Goal: Use online tool/utility: Utilize a website feature to perform a specific function

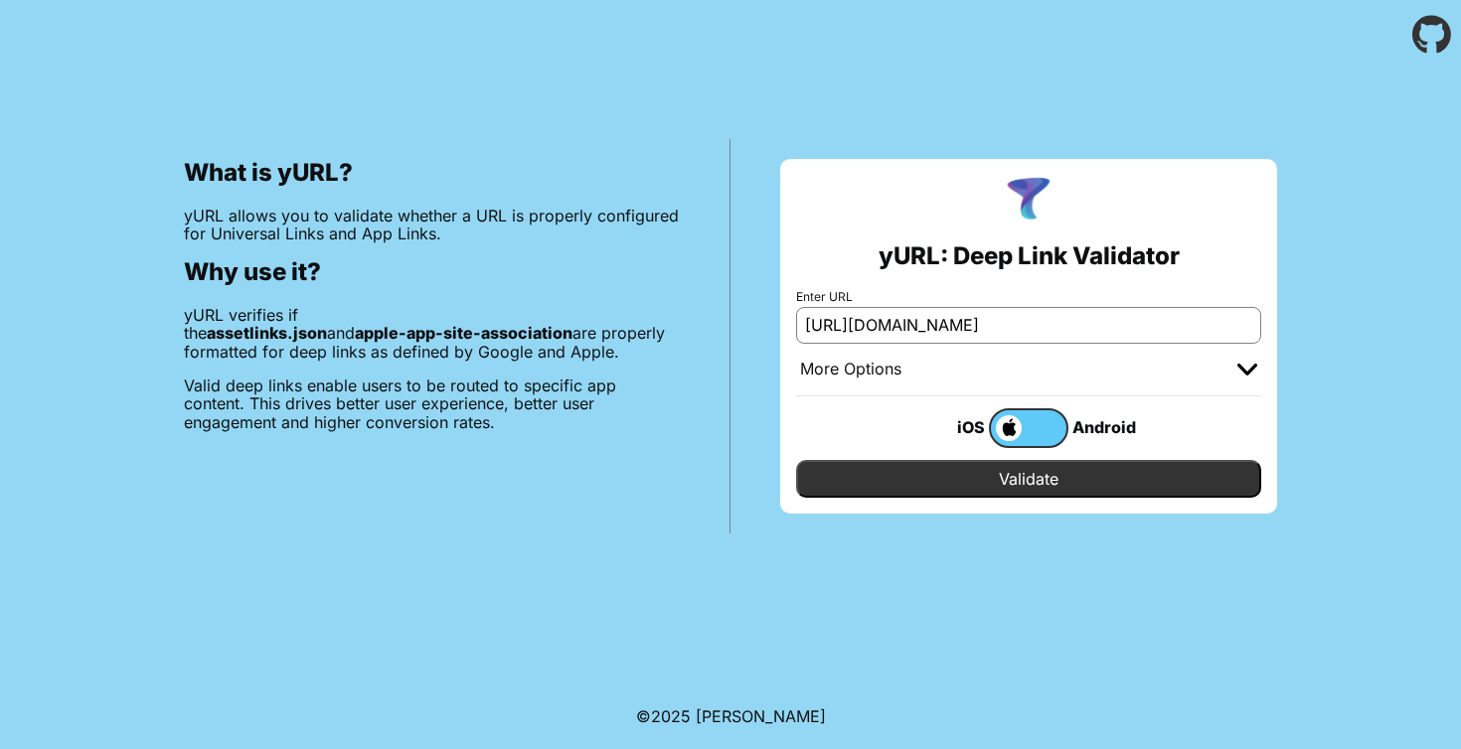
type input "[URL][DOMAIN_NAME]"
click at [796, 460] on input "Validate" at bounding box center [1028, 479] width 465 height 38
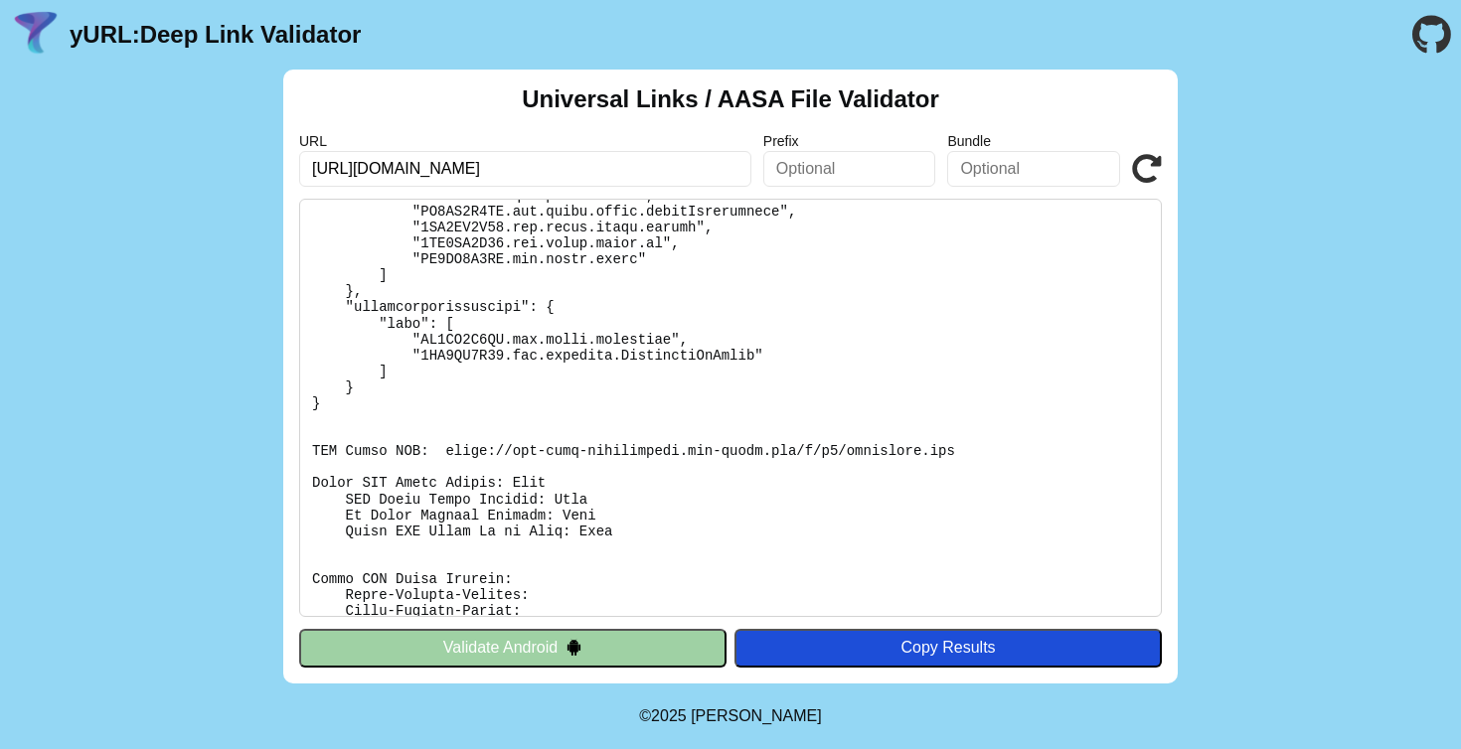
scroll to position [9921, 0]
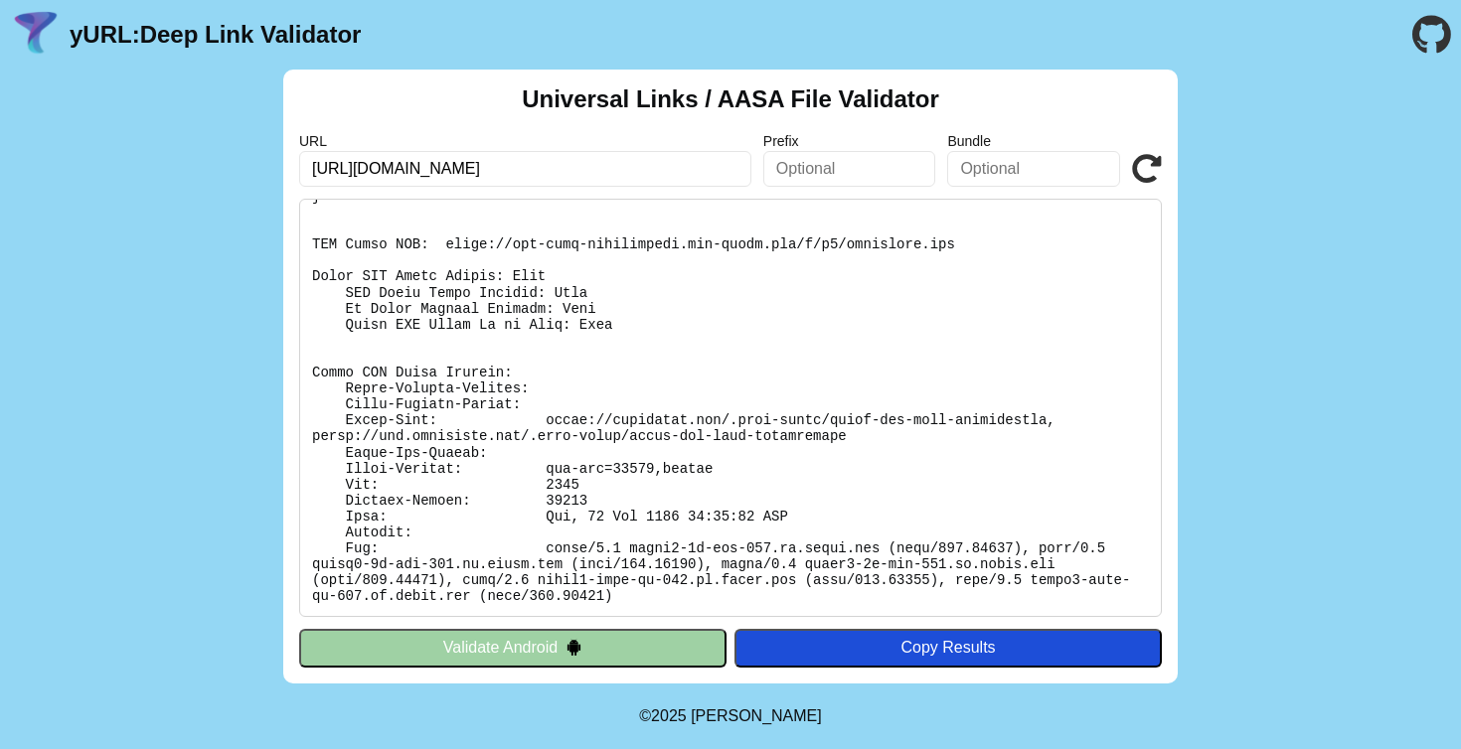
click at [545, 383] on pre at bounding box center [730, 408] width 862 height 418
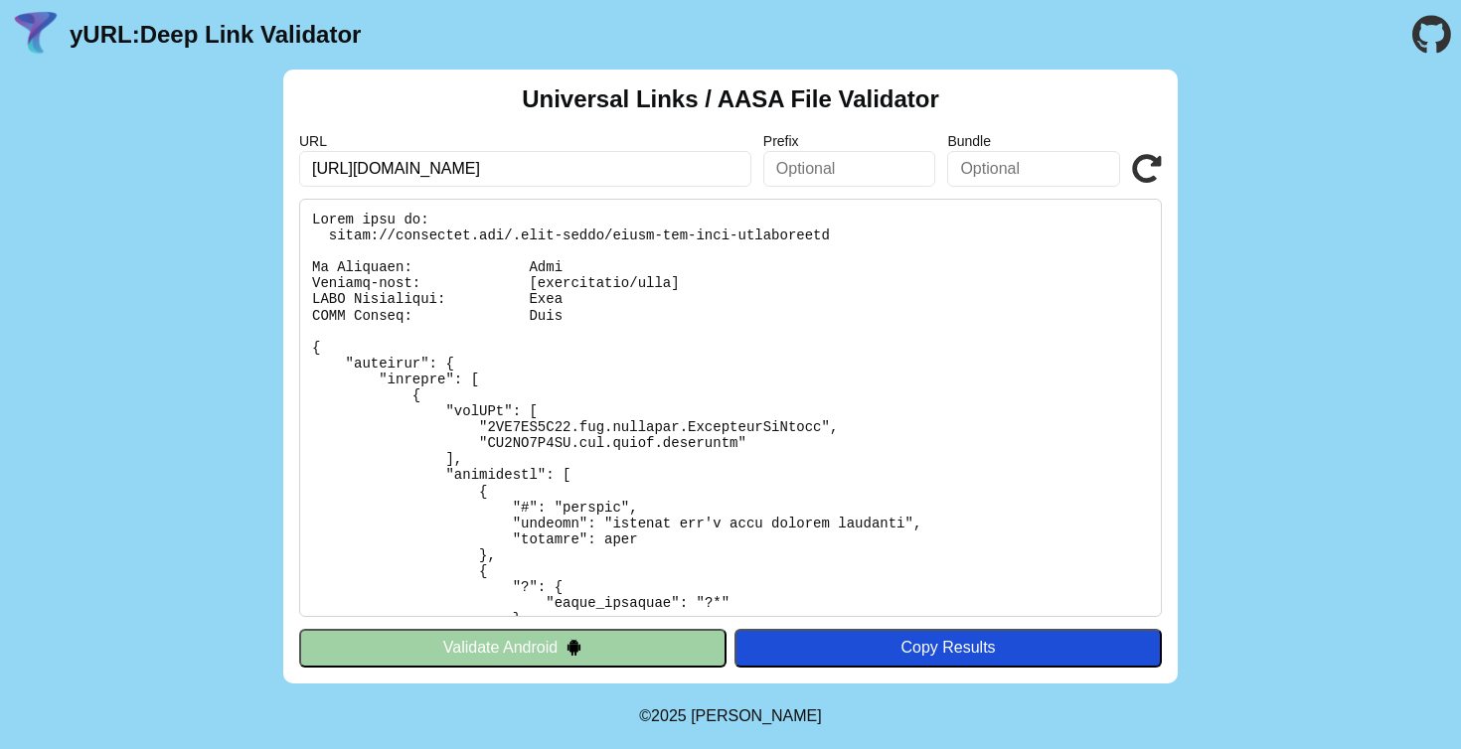
click at [333, 233] on pre at bounding box center [730, 408] width 862 height 418
click at [332, 233] on pre at bounding box center [730, 408] width 862 height 418
drag, startPoint x: 330, startPoint y: 233, endPoint x: 938, endPoint y: 238, distance: 608.1
click at [938, 238] on pre at bounding box center [730, 408] width 862 height 418
copy pre "https://instagram.com/.well-known/apple-app-site-association"
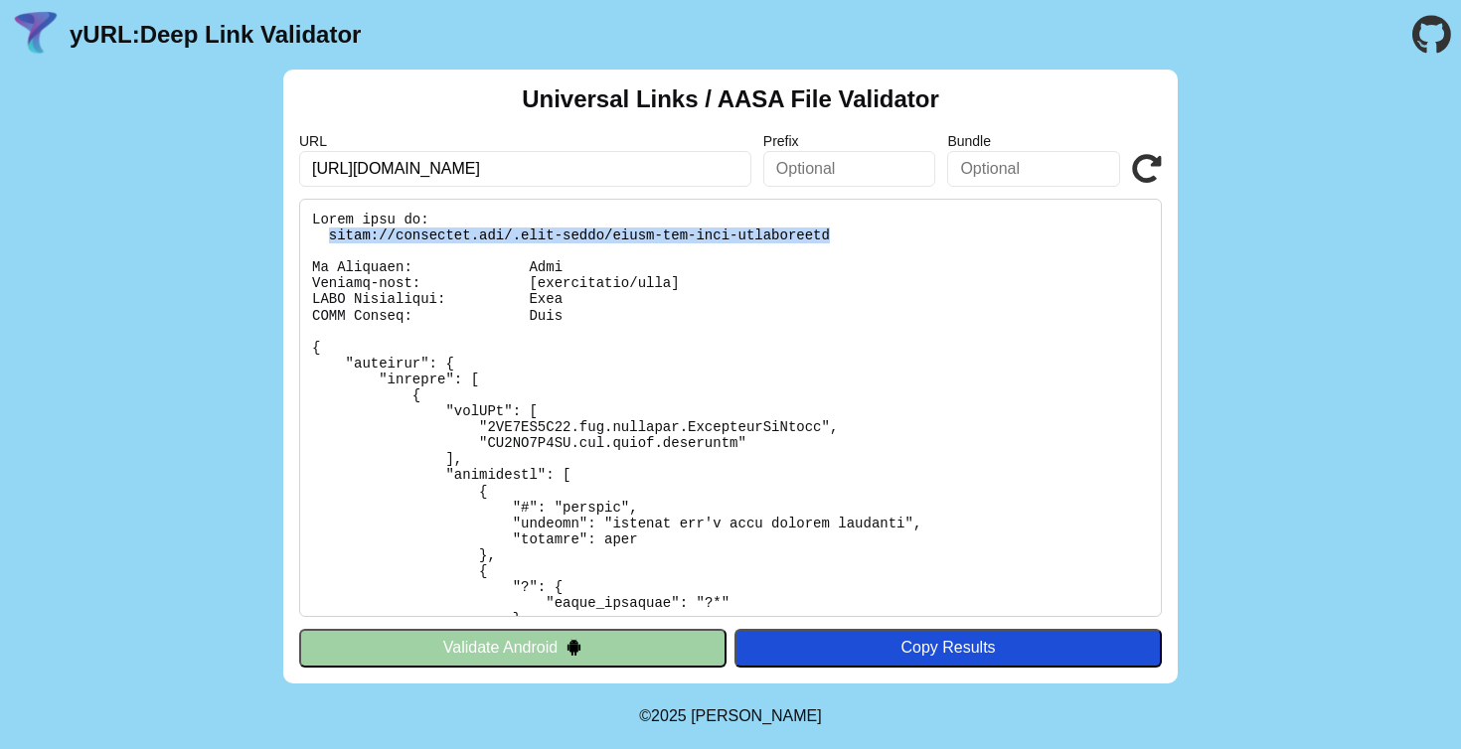
click at [571, 646] on img at bounding box center [573, 647] width 17 height 17
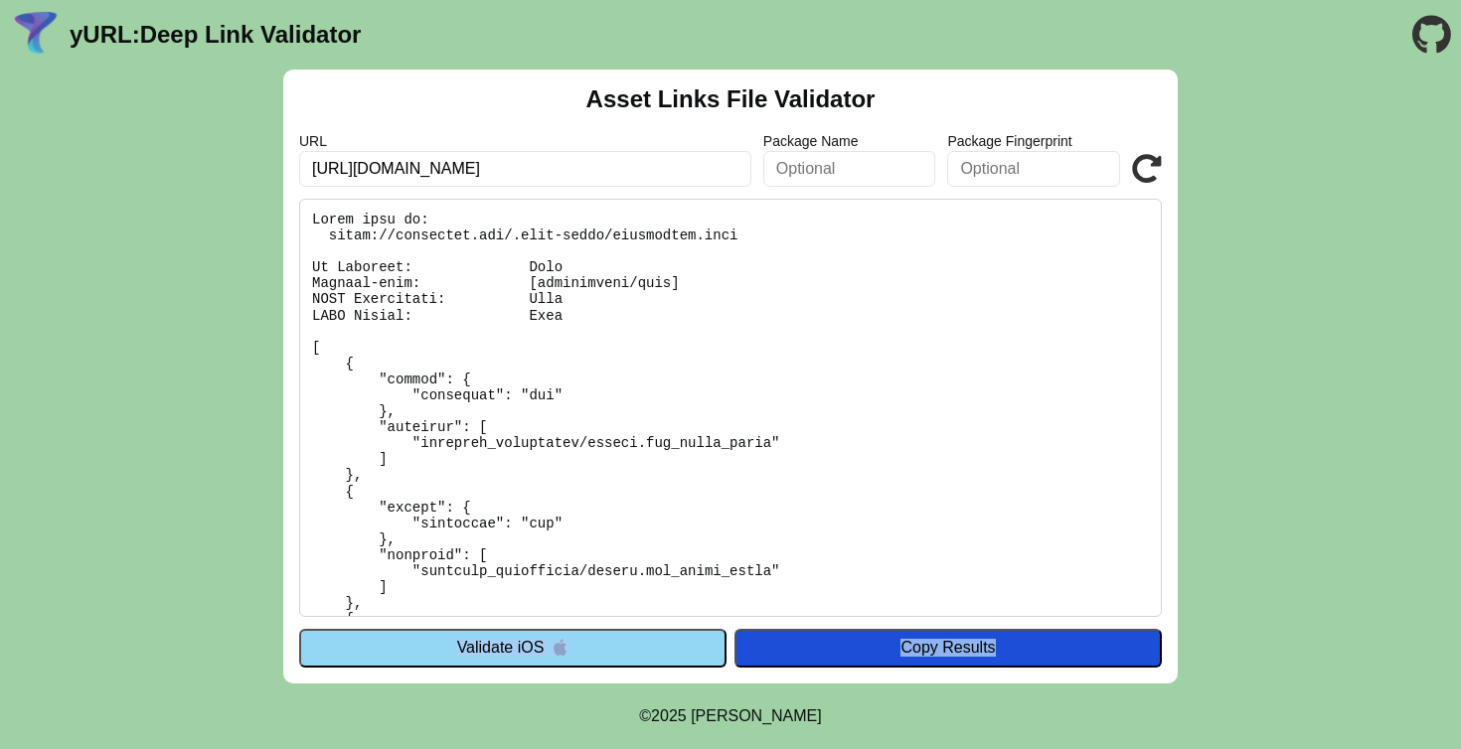
drag, startPoint x: 906, startPoint y: 708, endPoint x: 526, endPoint y: 701, distance: 380.6
click at [526, 701] on body "yURL: Deep Link Validator Asset Links File Validator URL https://instagram.com …" at bounding box center [730, 374] width 1461 height 749
click at [246, 402] on div "Asset Links File Validator URL https://instagram.com Package Name Package Finge…" at bounding box center [730, 377] width 1461 height 614
click at [388, 164] on input "https://instagram.com" at bounding box center [525, 169] width 452 height 36
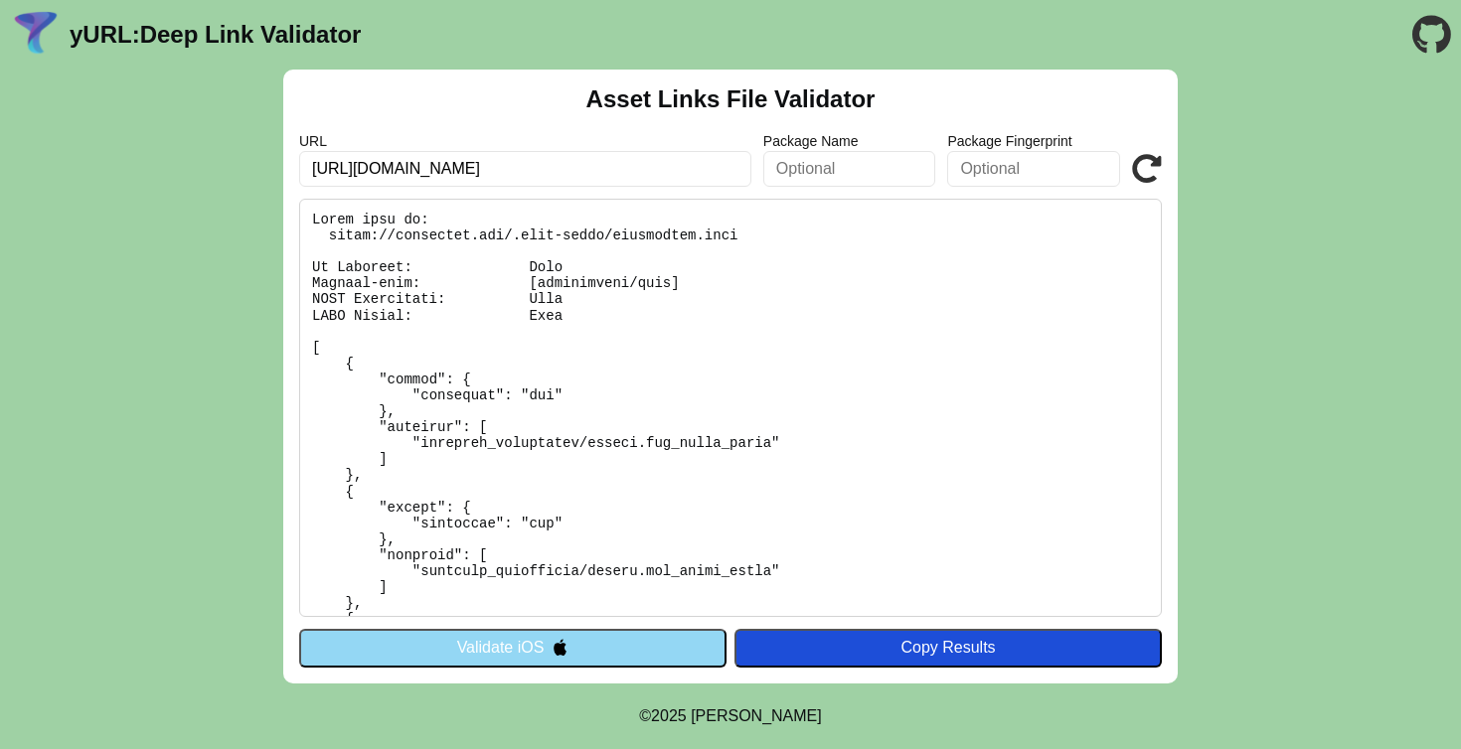
type input "[URL][DOMAIN_NAME]"
click at [1129, 159] on div "URL https://google.com Package Name Package Fingerprint Validate" at bounding box center [730, 160] width 862 height 54
click at [1138, 163] on icon at bounding box center [1147, 169] width 30 height 30
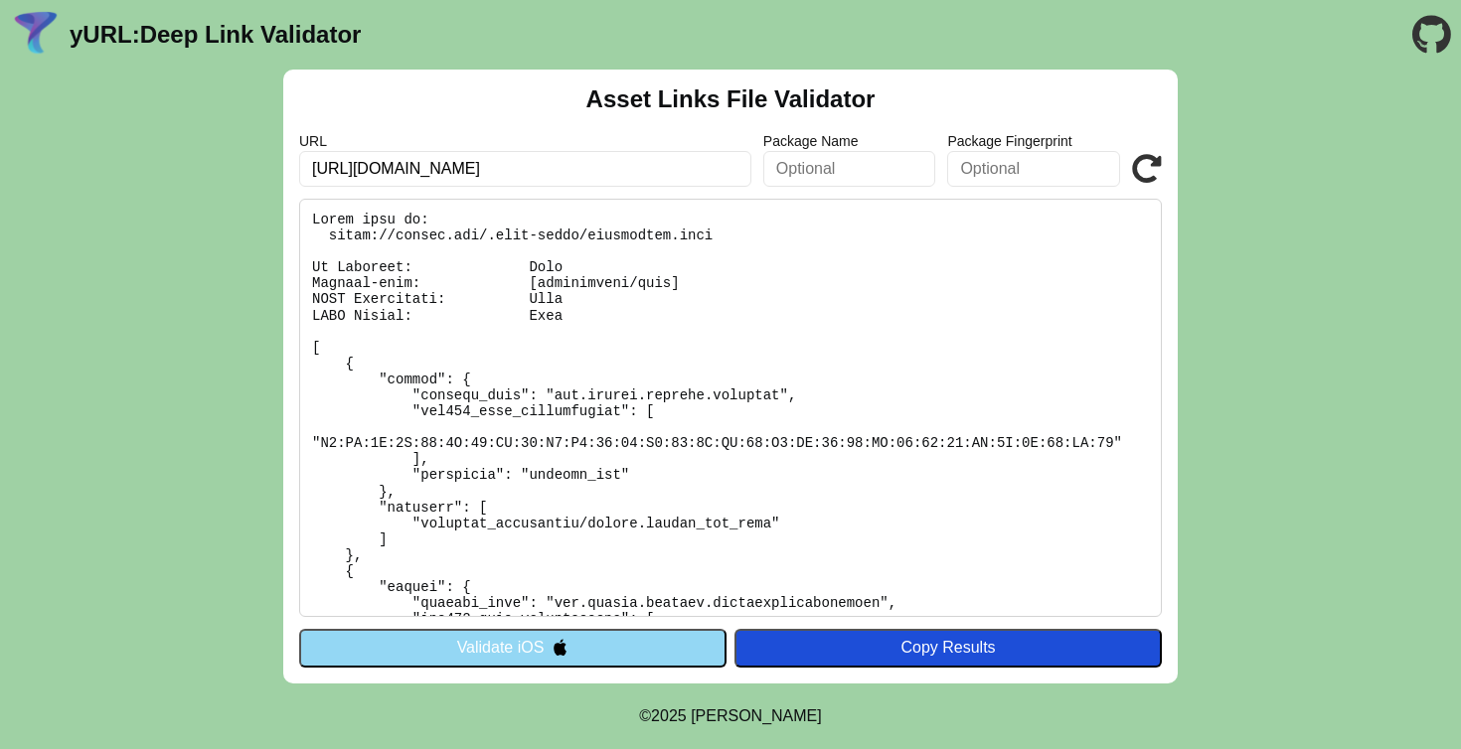
click at [481, 626] on div "Asset Links File Validator URL https://google.com Package Name Package Fingerpr…" at bounding box center [730, 377] width 894 height 614
click at [486, 653] on button "Validate iOS" at bounding box center [512, 648] width 427 height 38
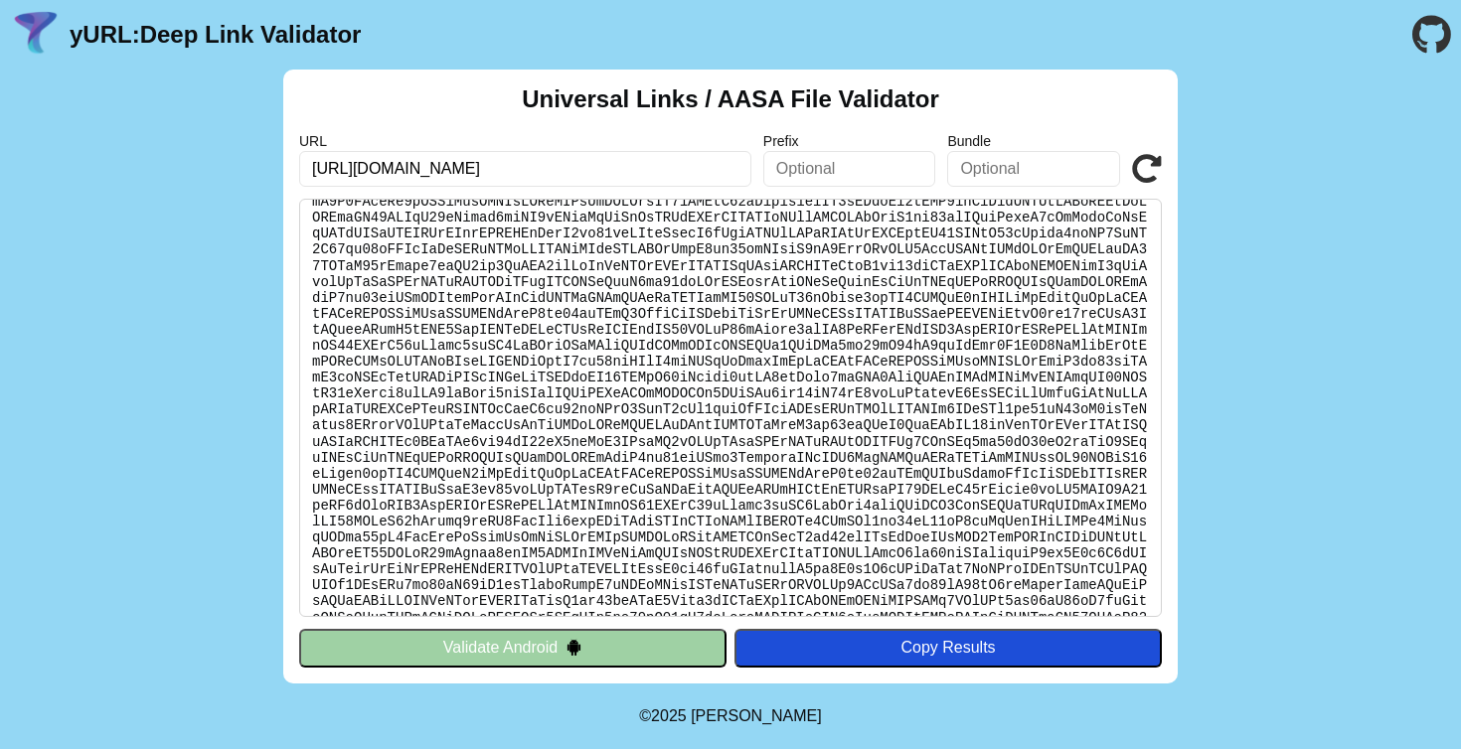
scroll to position [9810, 0]
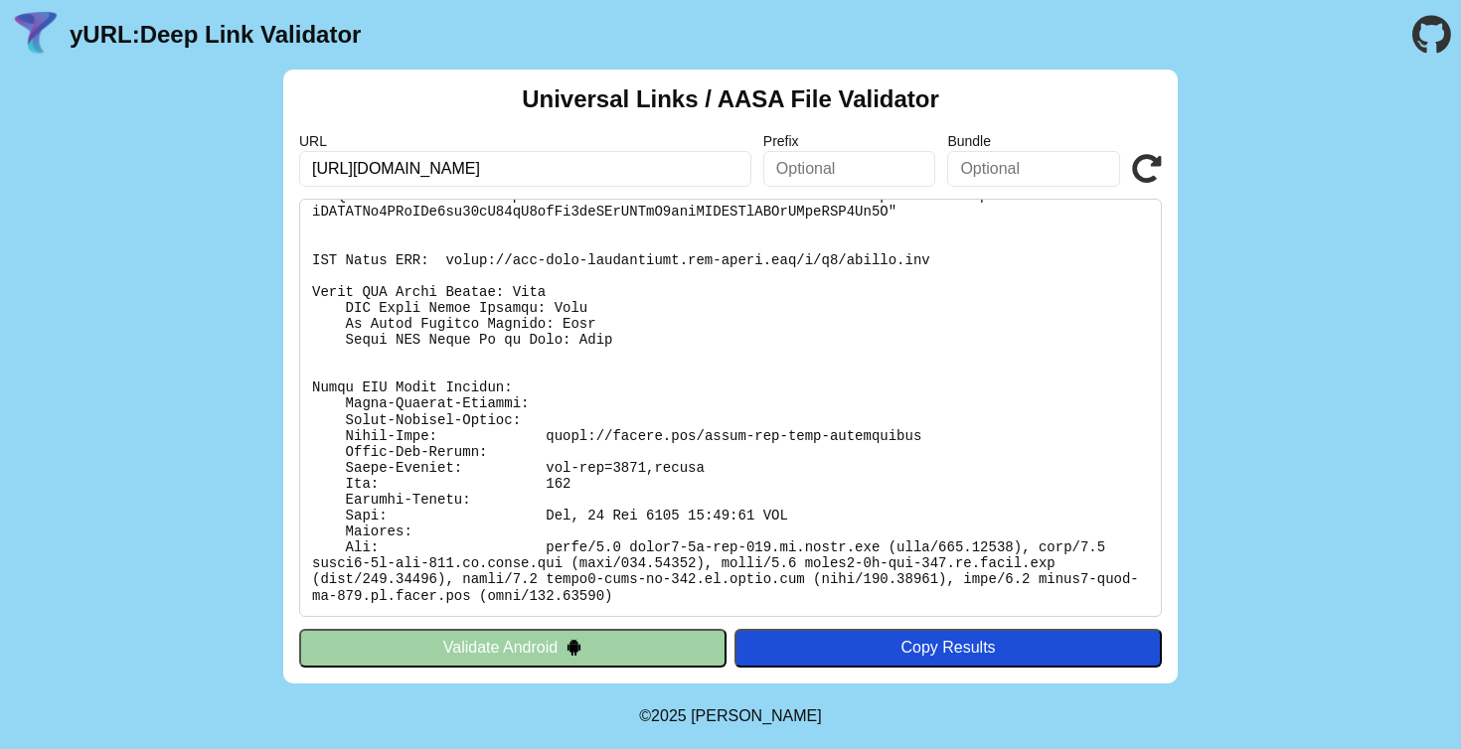
click at [531, 397] on pre at bounding box center [730, 408] width 862 height 418
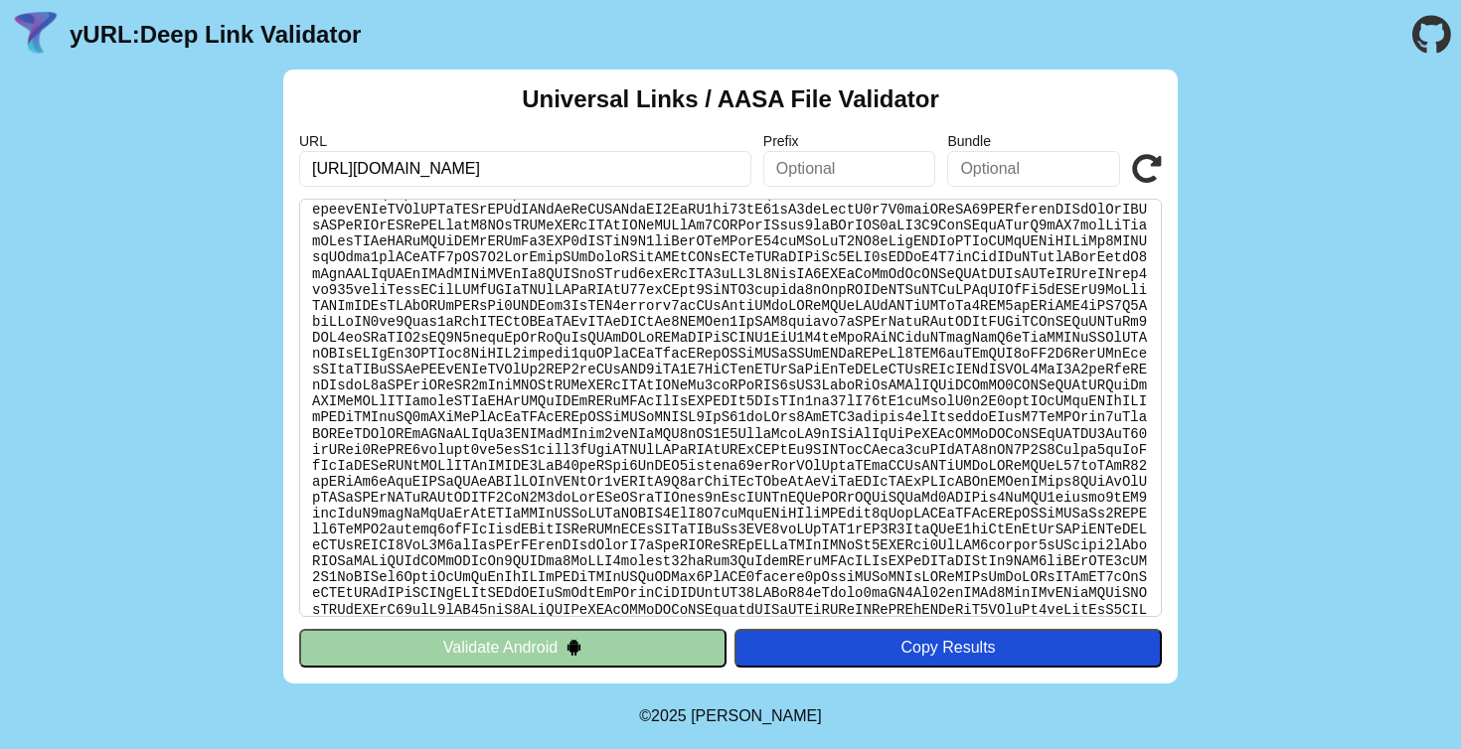
scroll to position [0, 0]
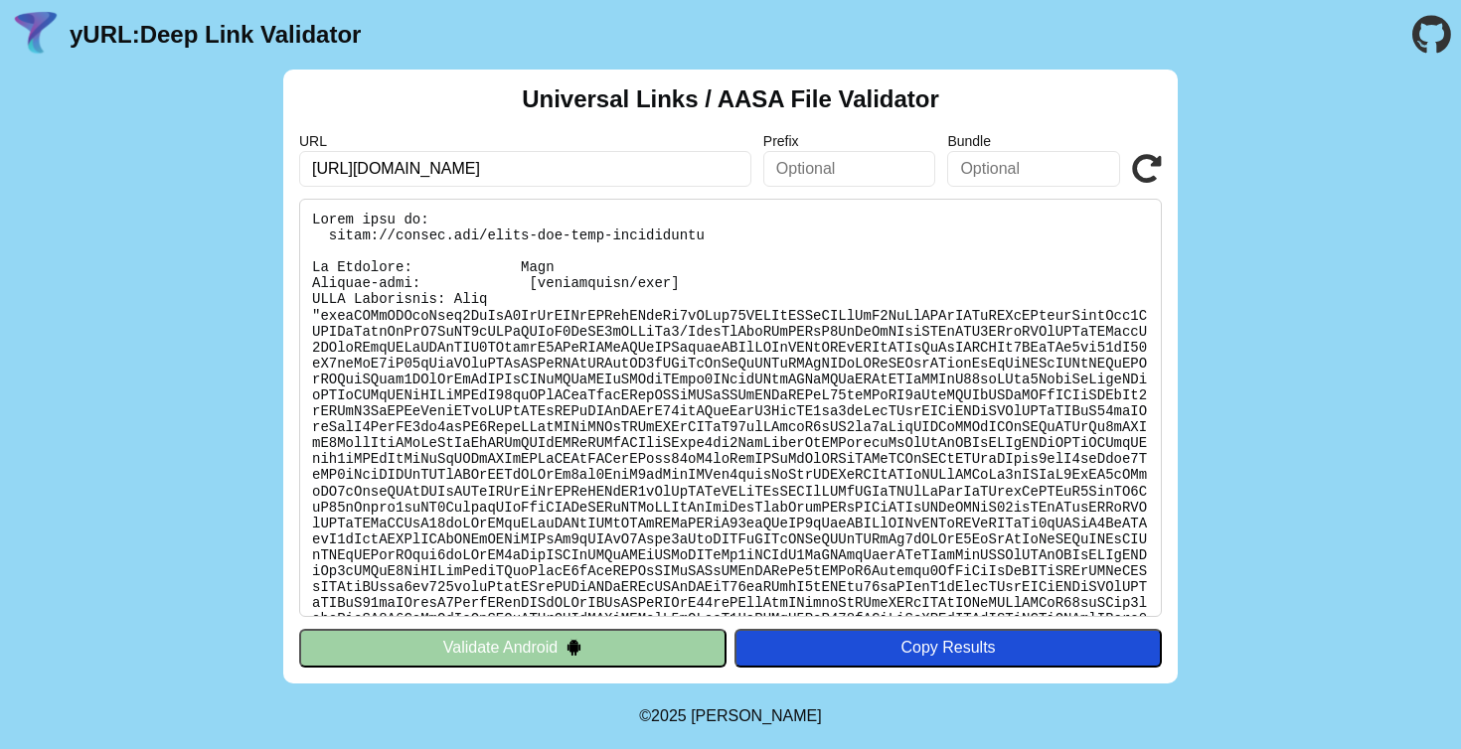
click at [408, 234] on pre at bounding box center [730, 408] width 862 height 418
copy pre "[URL][DOMAIN_NAME]"
